Goal: Navigation & Orientation: Go to known website

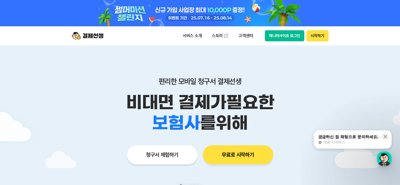
click at [285, 33] on button "매니저사이트 로그인" at bounding box center [285, 35] width 40 height 11
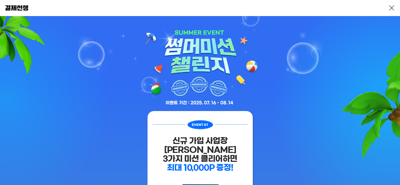
click at [392, 7] on link at bounding box center [391, 8] width 6 height 6
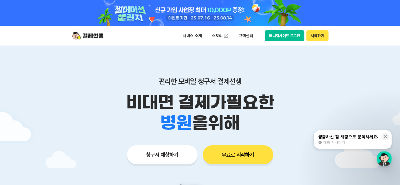
click at [280, 38] on button "매니저사이트 로그인" at bounding box center [285, 35] width 40 height 11
